Goal: Consume media (video, audio): Consume media (video, audio)

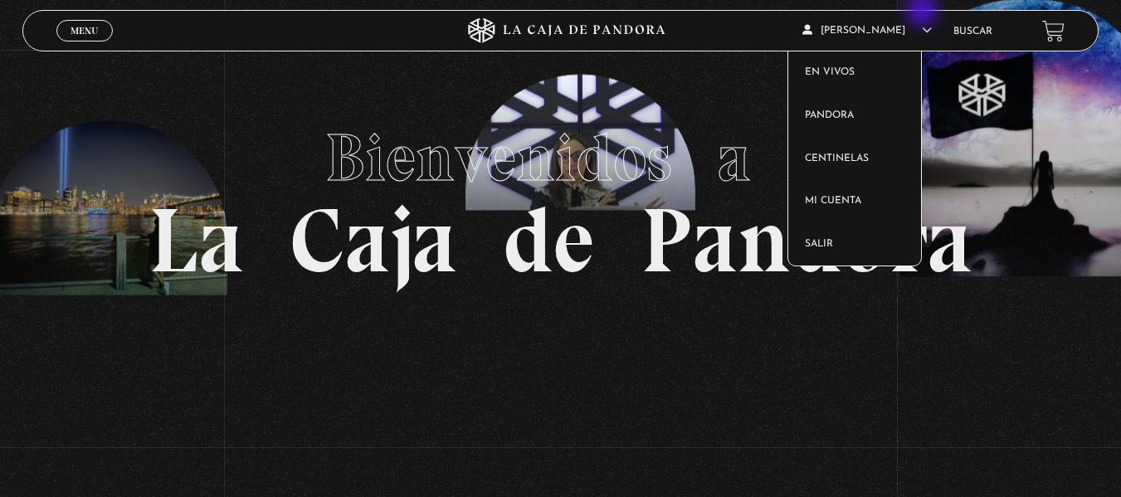
scroll to position [83, 0]
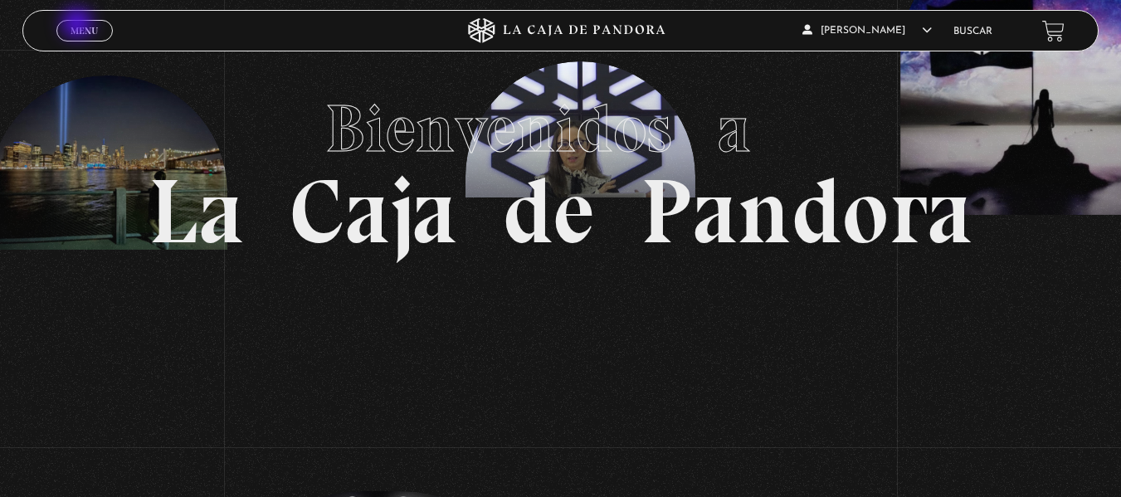
click at [79, 26] on span "Menu" at bounding box center [84, 31] width 27 height 10
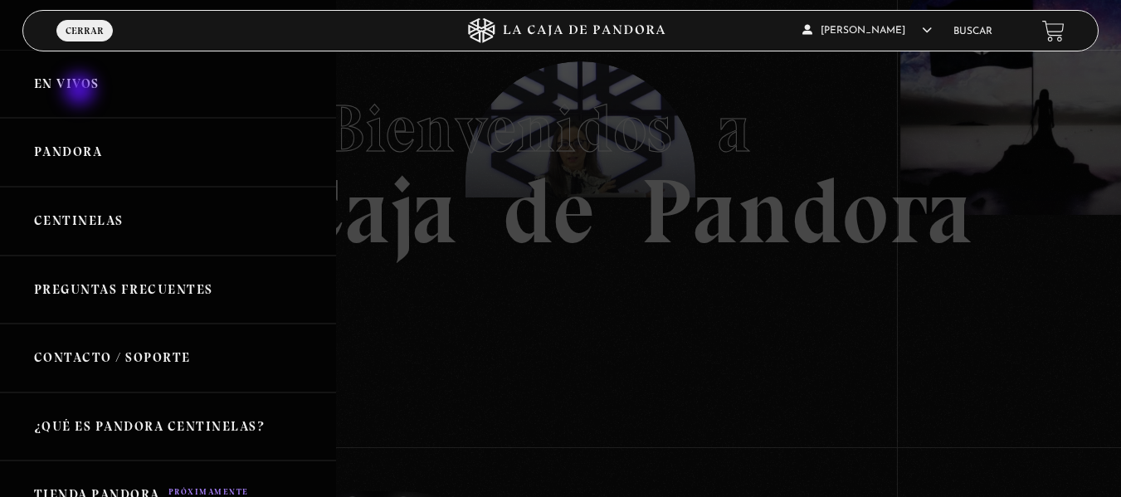
click at [81, 90] on link "En vivos" at bounding box center [168, 84] width 336 height 69
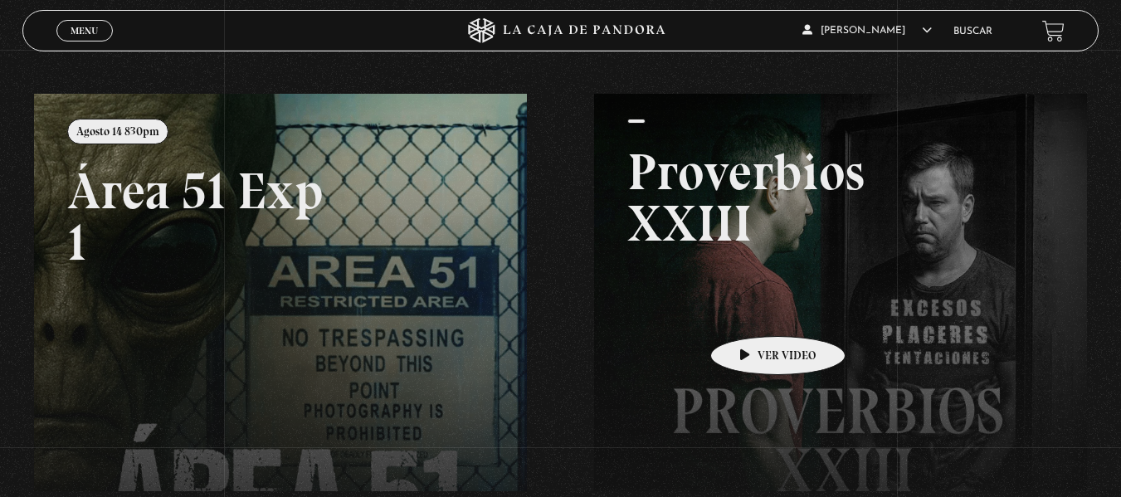
scroll to position [166, 0]
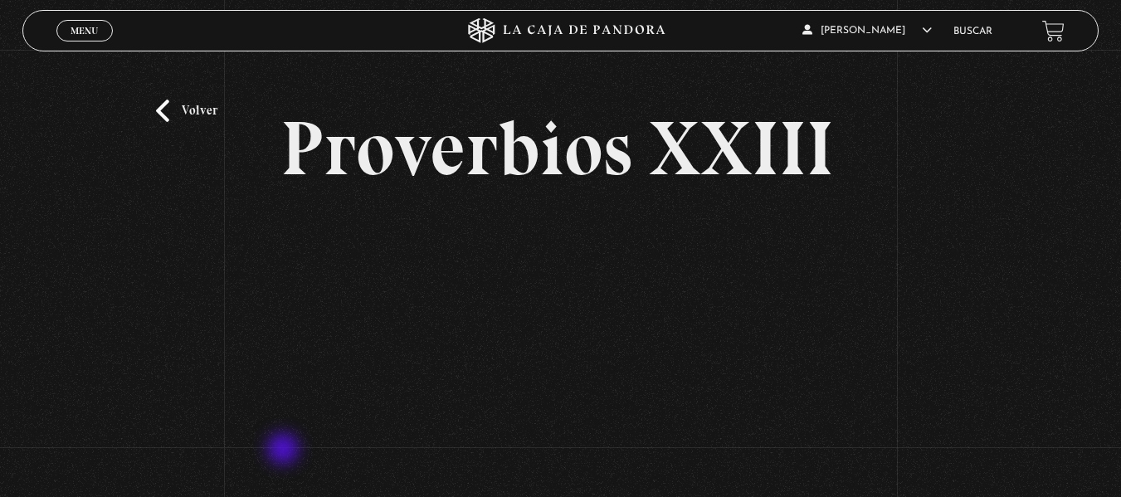
scroll to position [83, 0]
